Goal: Use online tool/utility: Utilize a website feature to perform a specific function

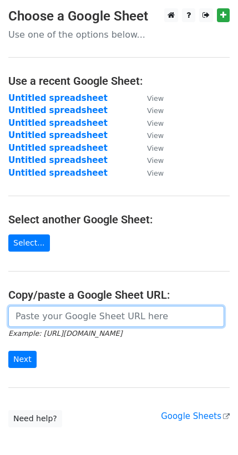
click at [81, 317] on input "url" at bounding box center [116, 316] width 216 height 21
paste input "https://docs.google.com/spreadsheets/d/1Sz3ALY9mNIC68O583u2XzBq962pZAOay5tbOwde…"
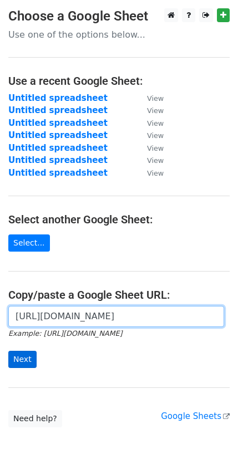
type input "https://docs.google.com/spreadsheets/d/1Sz3ALY9mNIC68O583u2XzBq962pZAOay5tbOwde…"
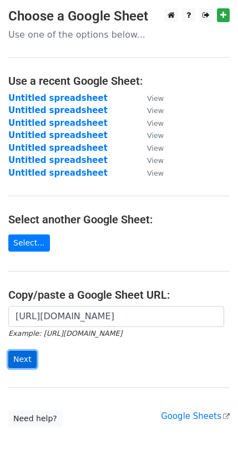
click at [21, 359] on input "Next" at bounding box center [22, 359] width 28 height 17
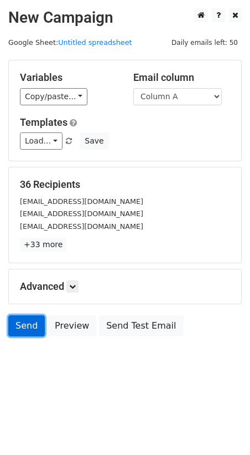
click at [25, 321] on link "Send" at bounding box center [26, 325] width 37 height 21
